Goal: Task Accomplishment & Management: Complete application form

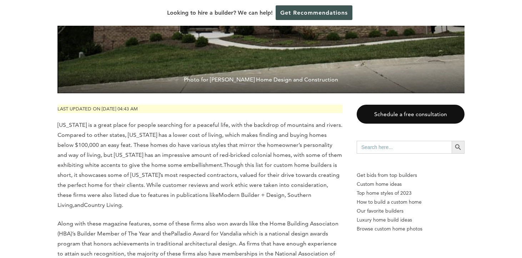
scroll to position [292, 0]
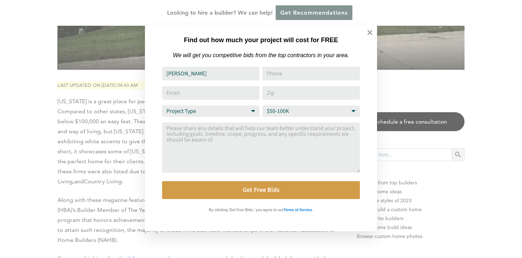
type input "[PERSON_NAME]"
type input "S"
type input "7143429329"
click at [180, 95] on input "Email Address" at bounding box center [211, 93] width 98 height 14
type input "[EMAIL_ADDRESS][DOMAIN_NAME]"
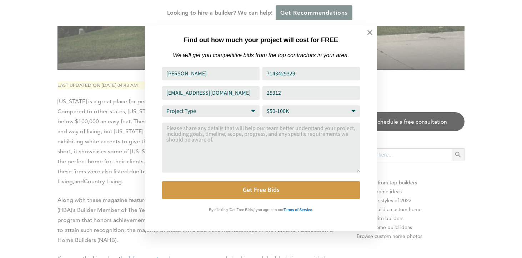
type input "25312"
click at [255, 113] on select "Project Type Home Remodel Home Build Commercial Improvement Home Addition Other" at bounding box center [211, 110] width 98 height 11
select select "Home Build"
click at [162, 106] on select "Project Type Home Remodel Home Build Commercial Improvement Home Addition Other" at bounding box center [211, 110] width 98 height 11
click at [352, 113] on select "Budget Range $50-100K $100-250K $250-500K More than $500K" at bounding box center [312, 110] width 98 height 11
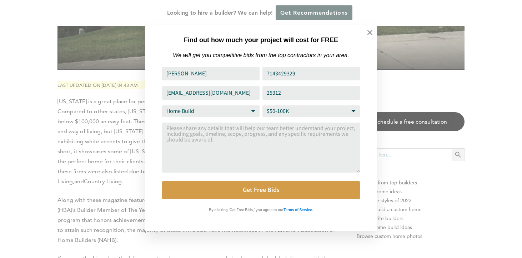
select select "More than $500K"
click at [263, 106] on select "Budget Range $50-100K $100-250K $250-500K More than $500K" at bounding box center [312, 110] width 98 height 11
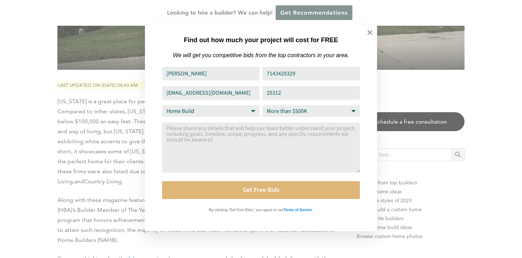
click at [333, 196] on button "Get Free Bids" at bounding box center [261, 190] width 198 height 18
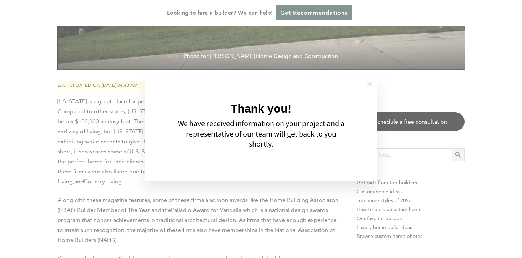
click at [368, 84] on icon at bounding box center [370, 84] width 8 height 8
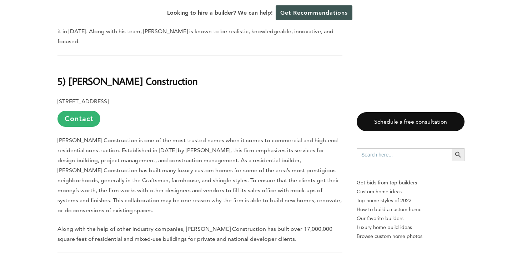
scroll to position [746, 0]
click at [83, 112] on link "Contact" at bounding box center [79, 120] width 43 height 16
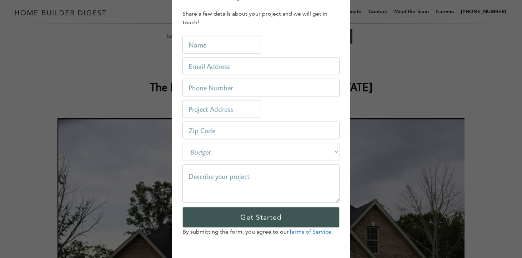
scroll to position [0, 0]
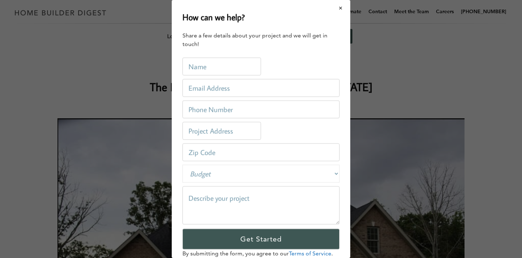
click at [341, 8] on button "Close modal" at bounding box center [341, 8] width 19 height 15
